Goal: Task Accomplishment & Management: Complete application form

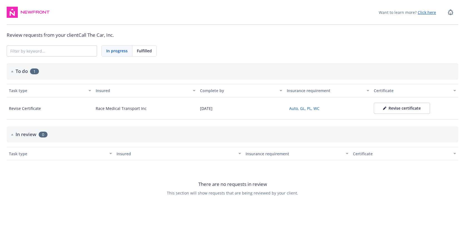
click at [84, 181] on div "There are no requests in review This section will show requests that are being …" at bounding box center [233, 188] width 452 height 56
click at [146, 56] on div "Fulfilled" at bounding box center [144, 51] width 24 height 11
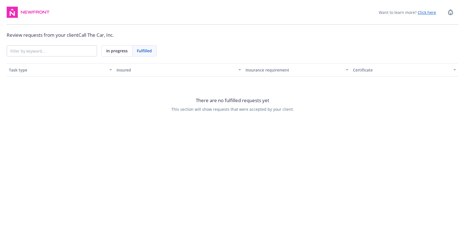
click at [115, 54] on span "In progress" at bounding box center [116, 51] width 21 height 6
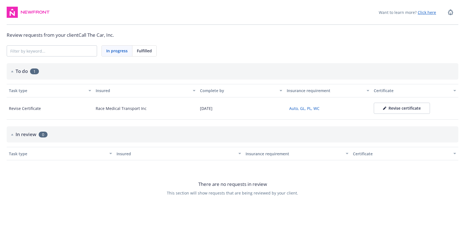
click at [30, 111] on div "Revise Certificate" at bounding box center [25, 108] width 32 height 6
drag, startPoint x: 111, startPoint y: 113, endPoint x: 254, endPoint y: 114, distance: 143.0
click at [254, 114] on div "Revise Certificate Race Medical Transport Inc [DATE] Auto, GL, PL, WC Revise ce…" at bounding box center [233, 108] width 452 height 22
click at [192, 120] on div "Race Medical Transport Inc" at bounding box center [145, 108] width 104 height 22
click at [413, 111] on div "Revise certificate" at bounding box center [402, 108] width 38 height 6
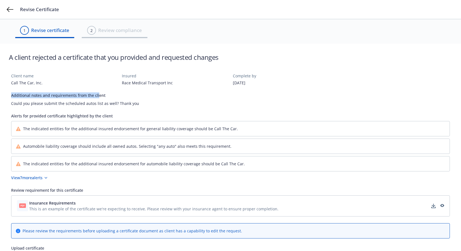
drag, startPoint x: 12, startPoint y: 98, endPoint x: 96, endPoint y: 98, distance: 84.3
click at [96, 98] on div "Additional notes and requirements from the client" at bounding box center [230, 95] width 439 height 6
drag, startPoint x: 96, startPoint y: 98, endPoint x: 25, endPoint y: 111, distance: 72.0
click at [25, 111] on div "Client name Call The Car, Inc. Insured Race Medical Transport Inc Complete by […" at bounding box center [230, 197] width 439 height 249
drag, startPoint x: 64, startPoint y: 107, endPoint x: 138, endPoint y: 110, distance: 74.1
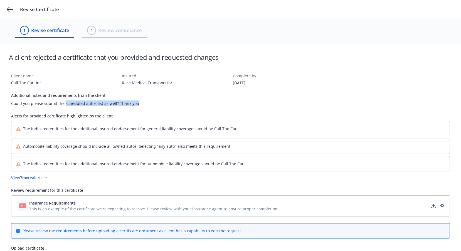
click at [138, 110] on div "Client name Call The Car, Inc. Insured Race Medical Transport Inc Complete by […" at bounding box center [230, 197] width 439 height 249
drag, startPoint x: 138, startPoint y: 110, endPoint x: 115, endPoint y: 117, distance: 24.0
click at [115, 117] on div "Alerts for provided certificate highlighted by the client" at bounding box center [230, 116] width 439 height 6
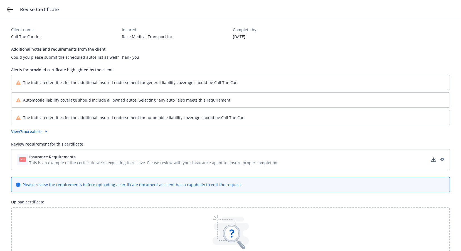
scroll to position [56, 0]
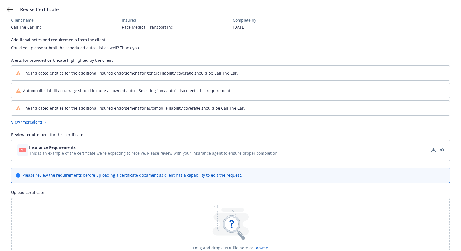
click at [133, 93] on span "Automobile liability coverage should include all owned autos. Selecting "any au…" at bounding box center [127, 91] width 208 height 6
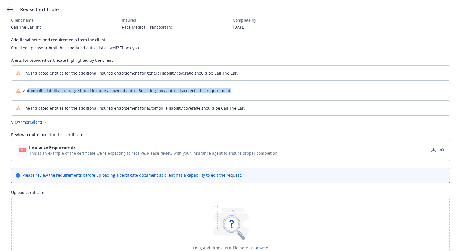
drag, startPoint x: 31, startPoint y: 99, endPoint x: 257, endPoint y: 101, distance: 225.6
click at [257, 98] on div "Automobile liability coverage should include all owned autos. Selecting "any au…" at bounding box center [230, 90] width 438 height 15
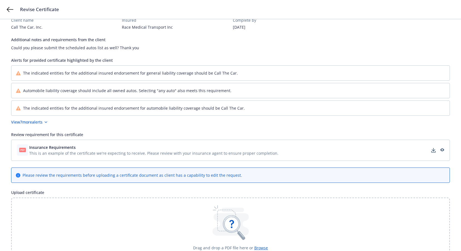
click at [318, 35] on div "Client name Call The Car, Inc. Insured Race Medical Transport Inc Complete by […" at bounding box center [230, 141] width 439 height 249
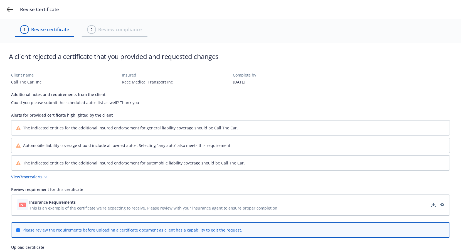
scroll to position [0, 0]
click at [169, 80] on div "Insured Race Medical Transport Inc" at bounding box center [175, 79] width 106 height 13
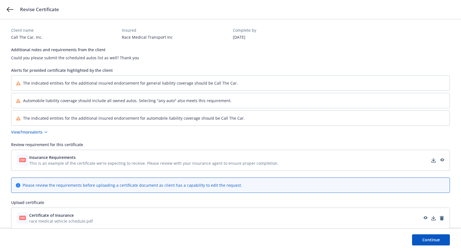
scroll to position [55, 0]
click at [438, 236] on button "Continue" at bounding box center [431, 239] width 38 height 11
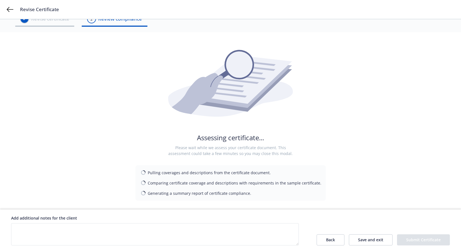
scroll to position [29, 0]
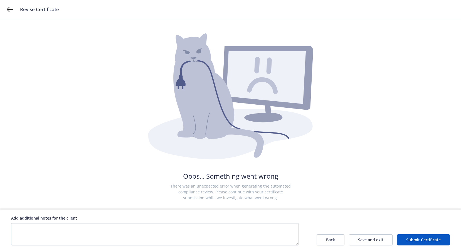
click at [228, 215] on div "Add additional notes for the client" at bounding box center [155, 218] width 288 height 6
click at [212, 235] on textarea at bounding box center [155, 234] width 288 height 22
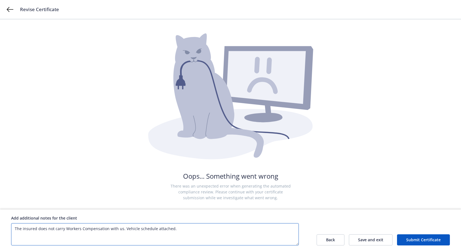
type textarea "The insured does not carry Workers Compensation with us. Vehicle schedule attac…"
click at [421, 237] on button "Submit Certificate" at bounding box center [423, 239] width 53 height 11
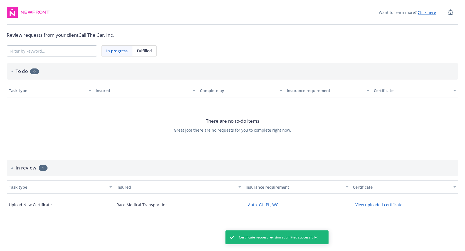
click at [142, 178] on div "In review 1" at bounding box center [233, 169] width 452 height 18
